Goal: Task Accomplishment & Management: Use online tool/utility

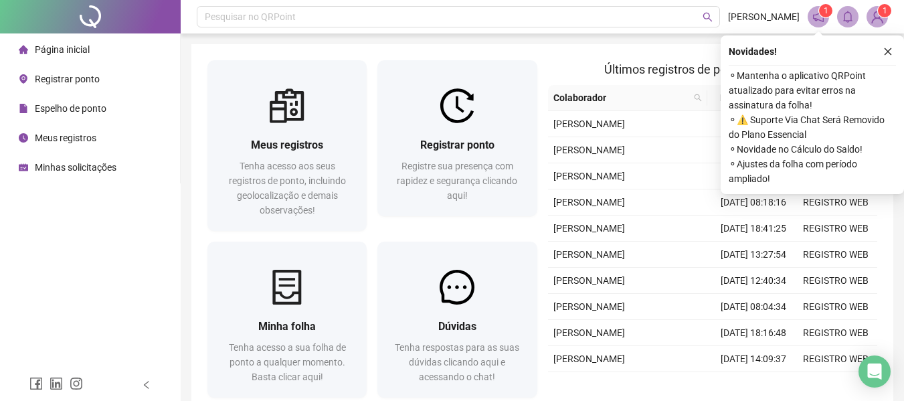
click at [70, 77] on span "Registrar ponto" at bounding box center [67, 79] width 65 height 11
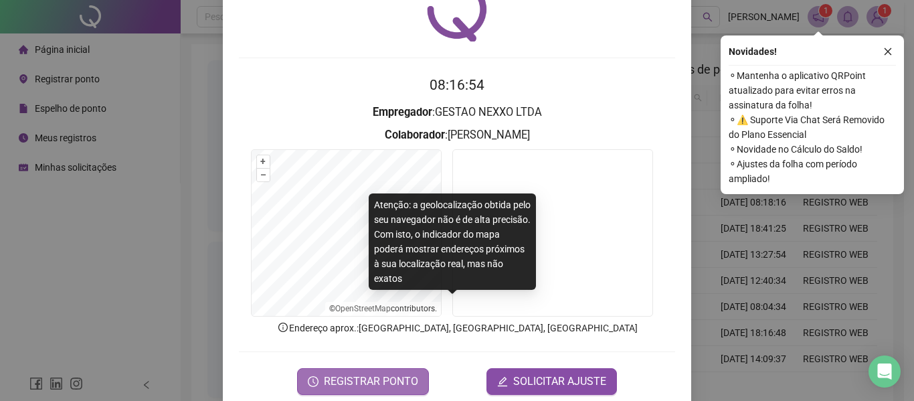
scroll to position [92, 0]
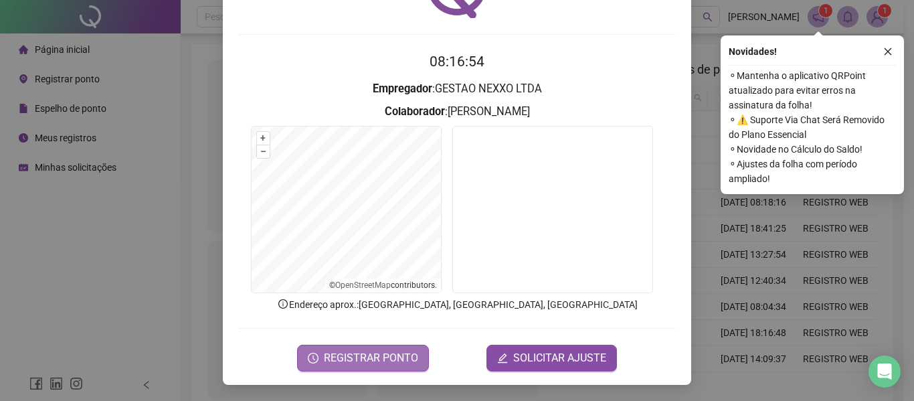
click at [339, 363] on span "REGISTRAR PONTO" at bounding box center [371, 358] width 94 height 16
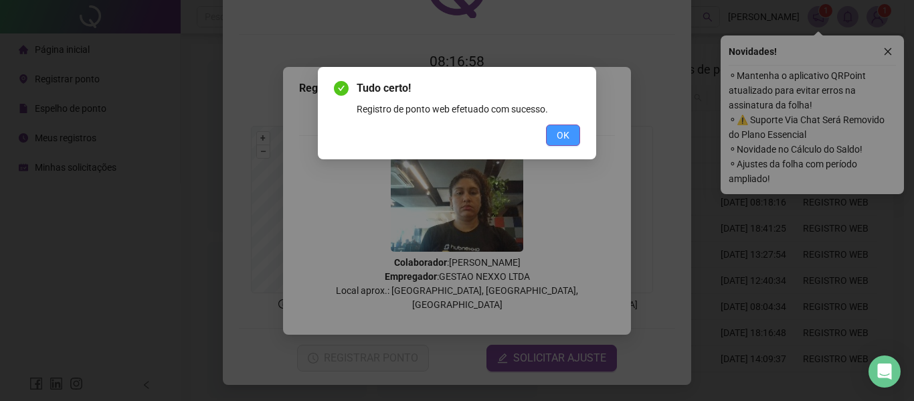
click at [559, 142] on span "OK" at bounding box center [563, 135] width 13 height 15
